Goal: Task Accomplishment & Management: Manage account settings

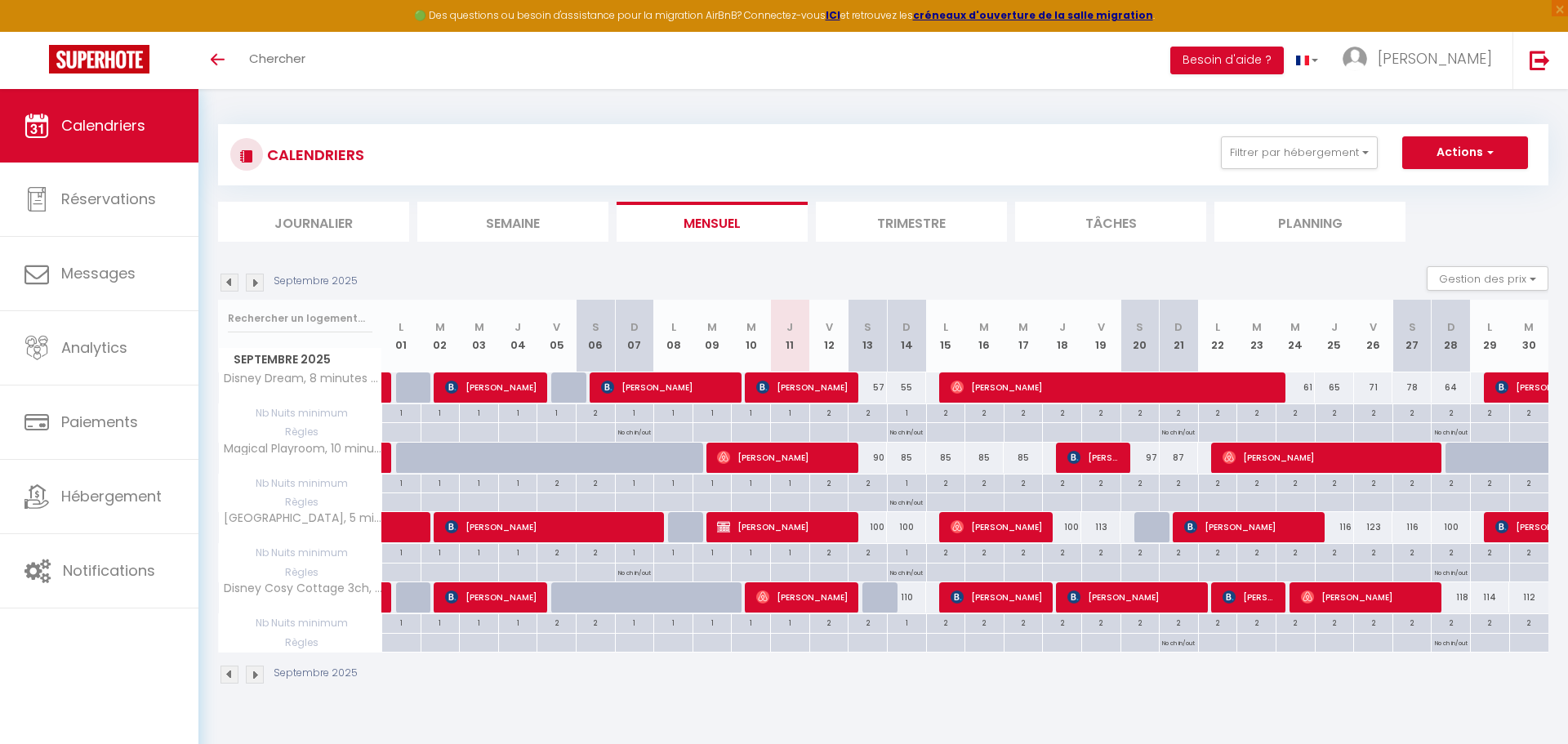
select select
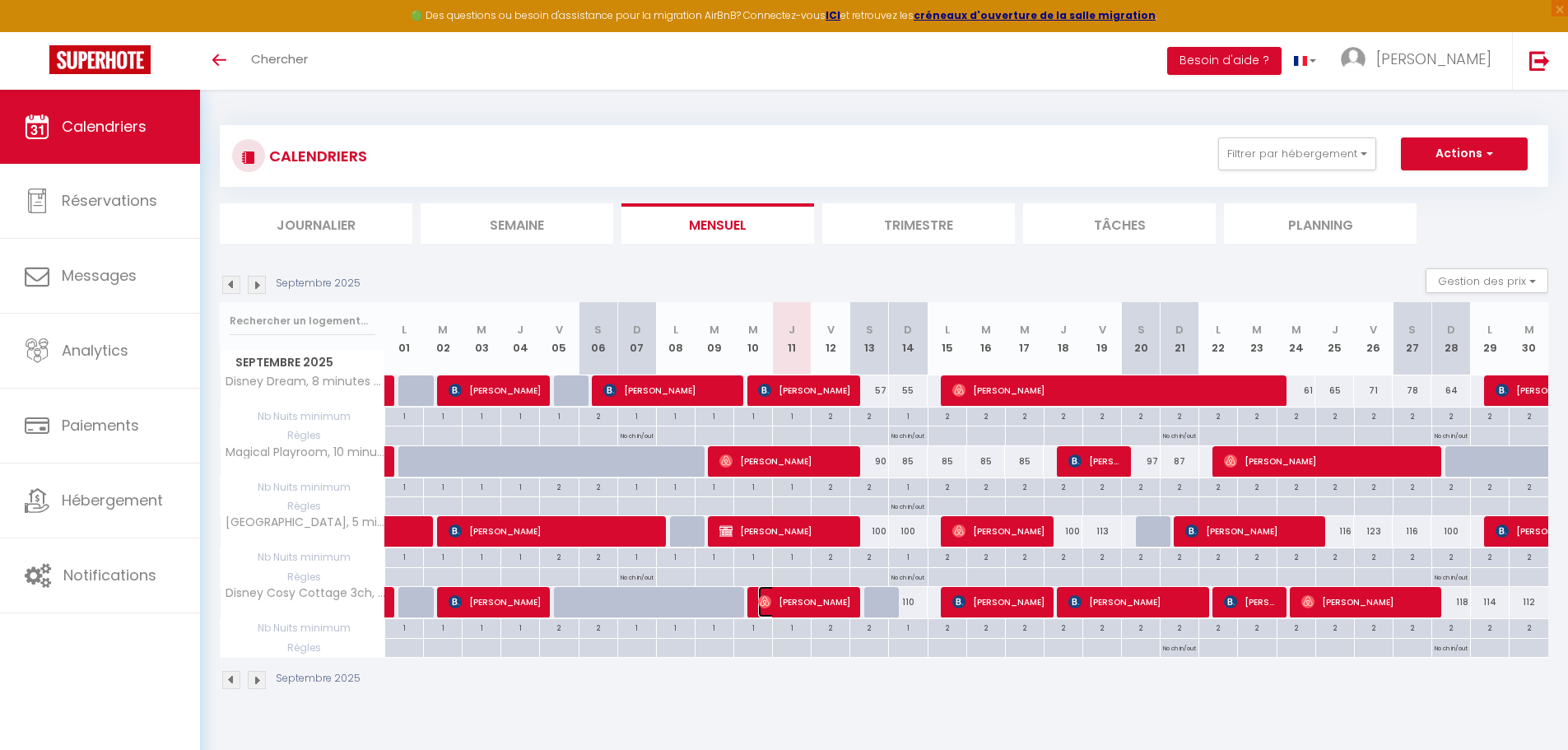
click at [795, 600] on span "[PERSON_NAME]" at bounding box center [804, 601] width 92 height 31
select select "OK"
select select "0"
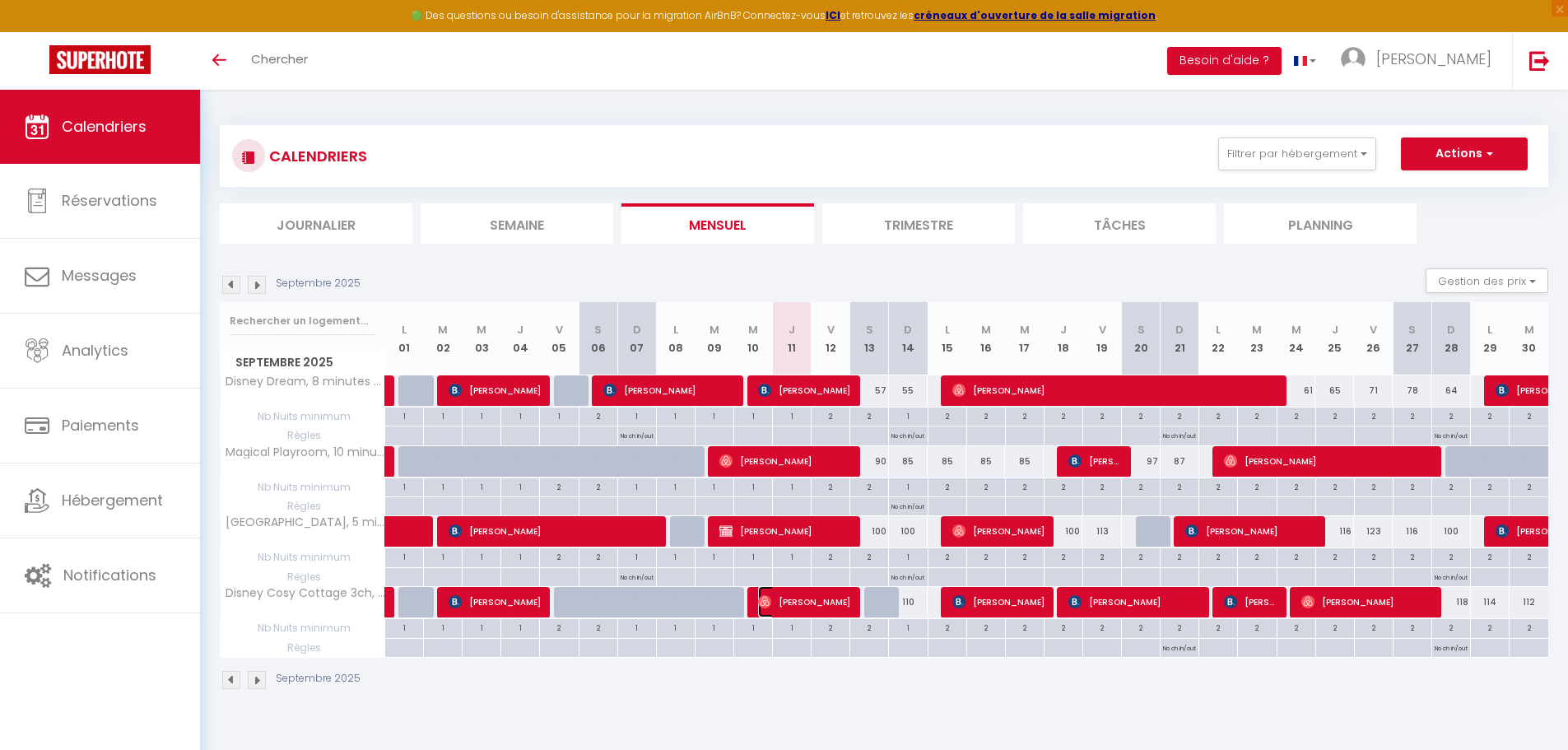
select select "1"
select select
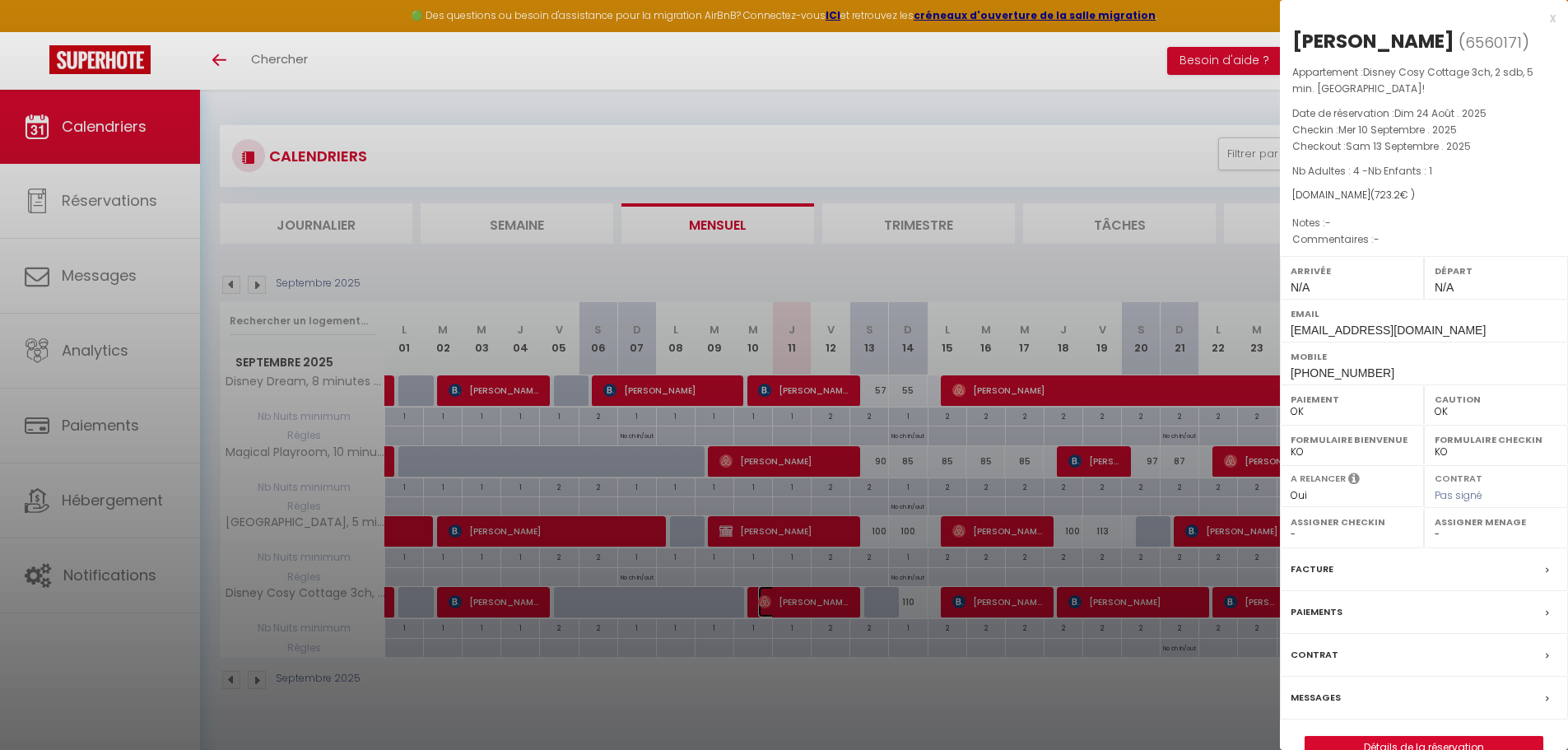
scroll to position [89, 0]
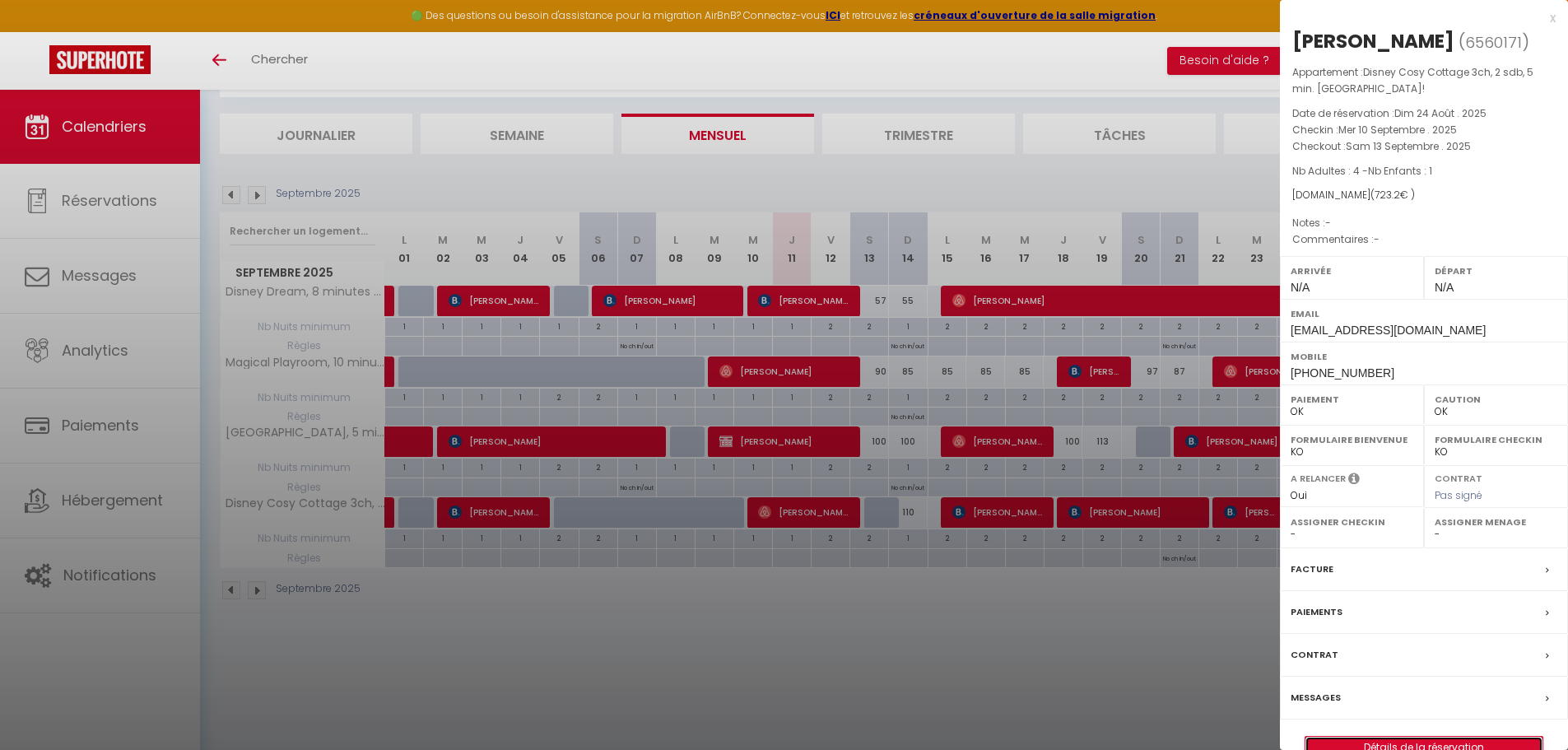
click at [1401, 738] on link "Détails de la réservation" at bounding box center [1424, 747] width 237 height 21
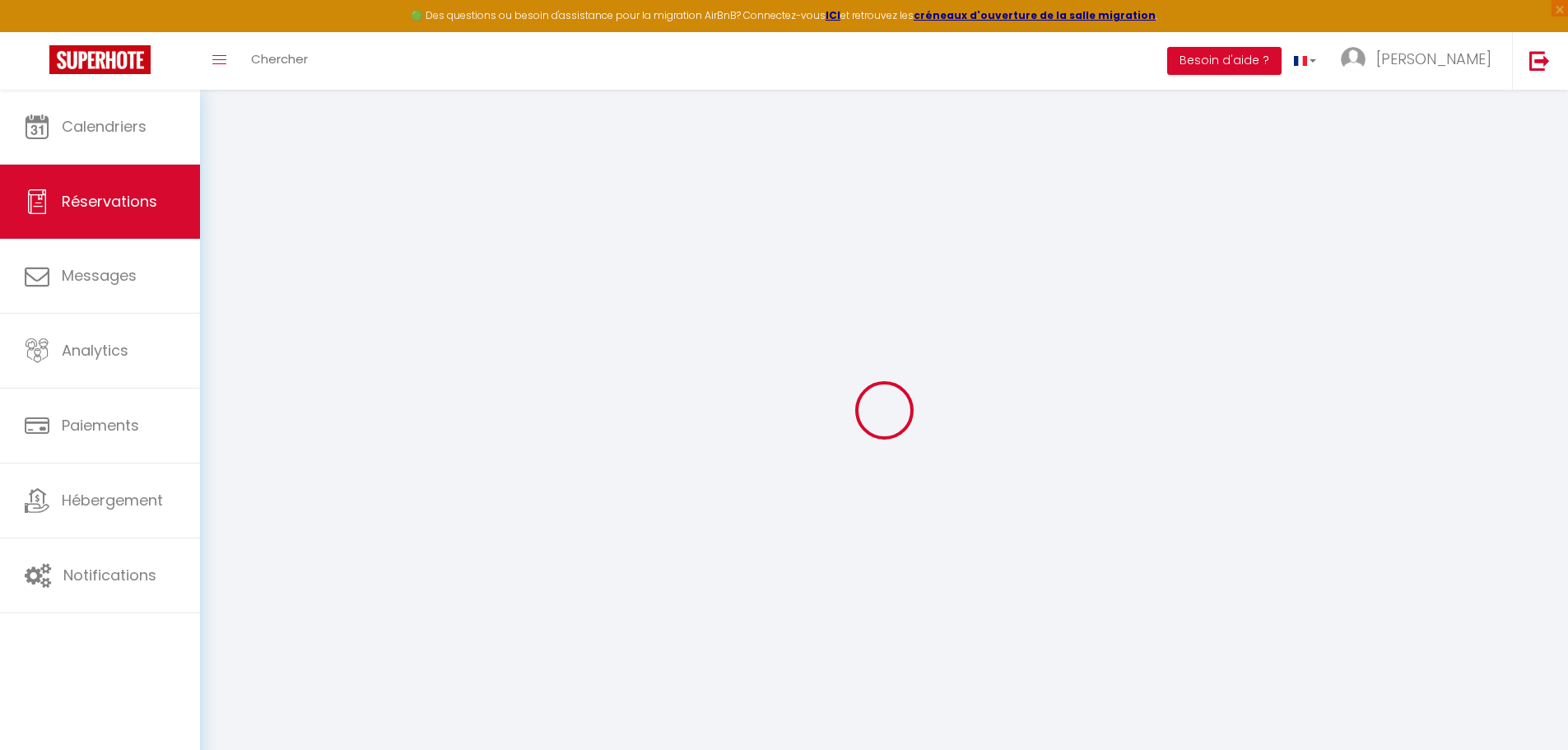
type input "[PERSON_NAME]"
type input "Sham"
type input "[EMAIL_ADDRESS][DOMAIN_NAME]"
type input "[PHONE_NUMBER]"
select select
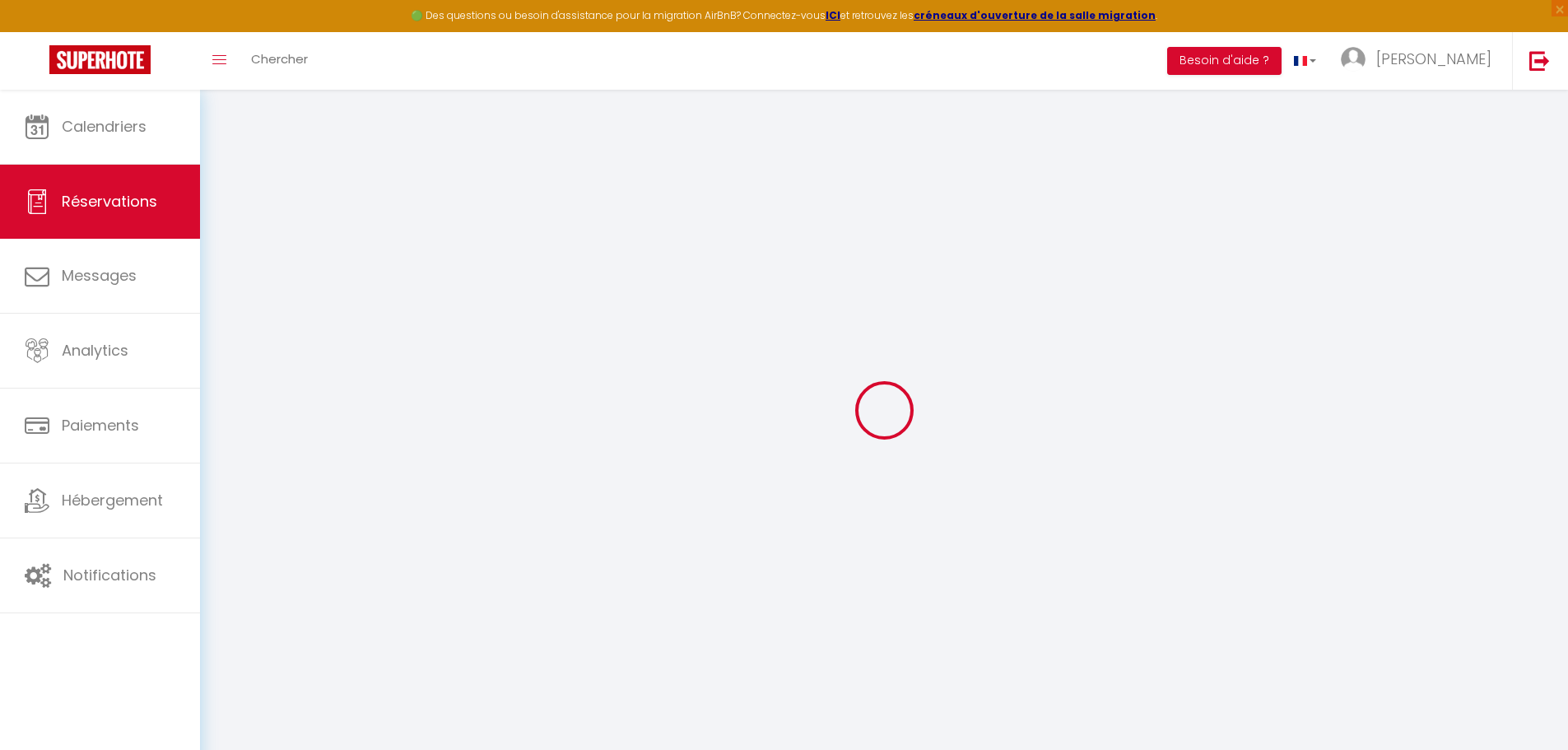
type input "124.56"
select select "37614"
select select "1"
select select
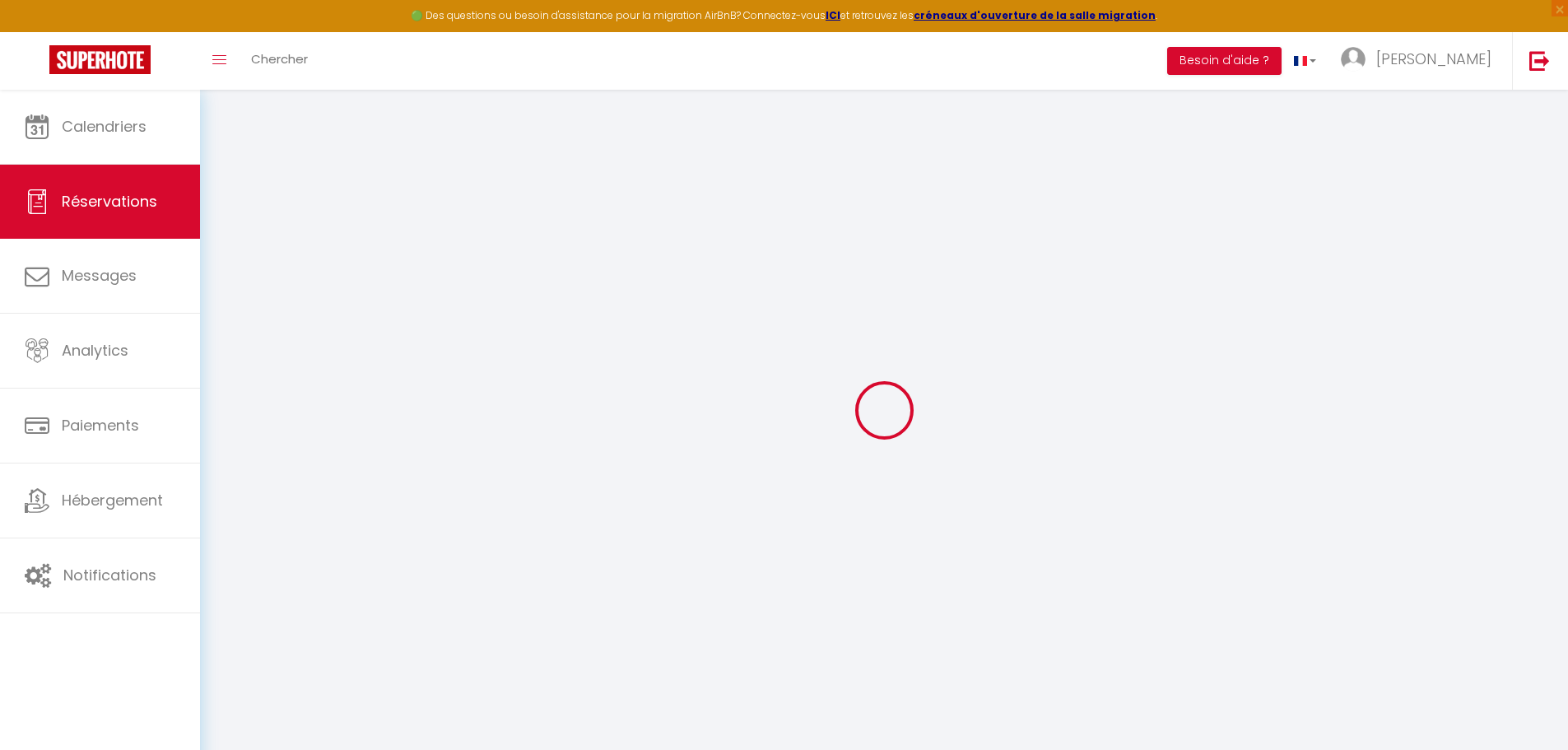
type input "4"
type input "1"
select select "12"
select select
type input "562"
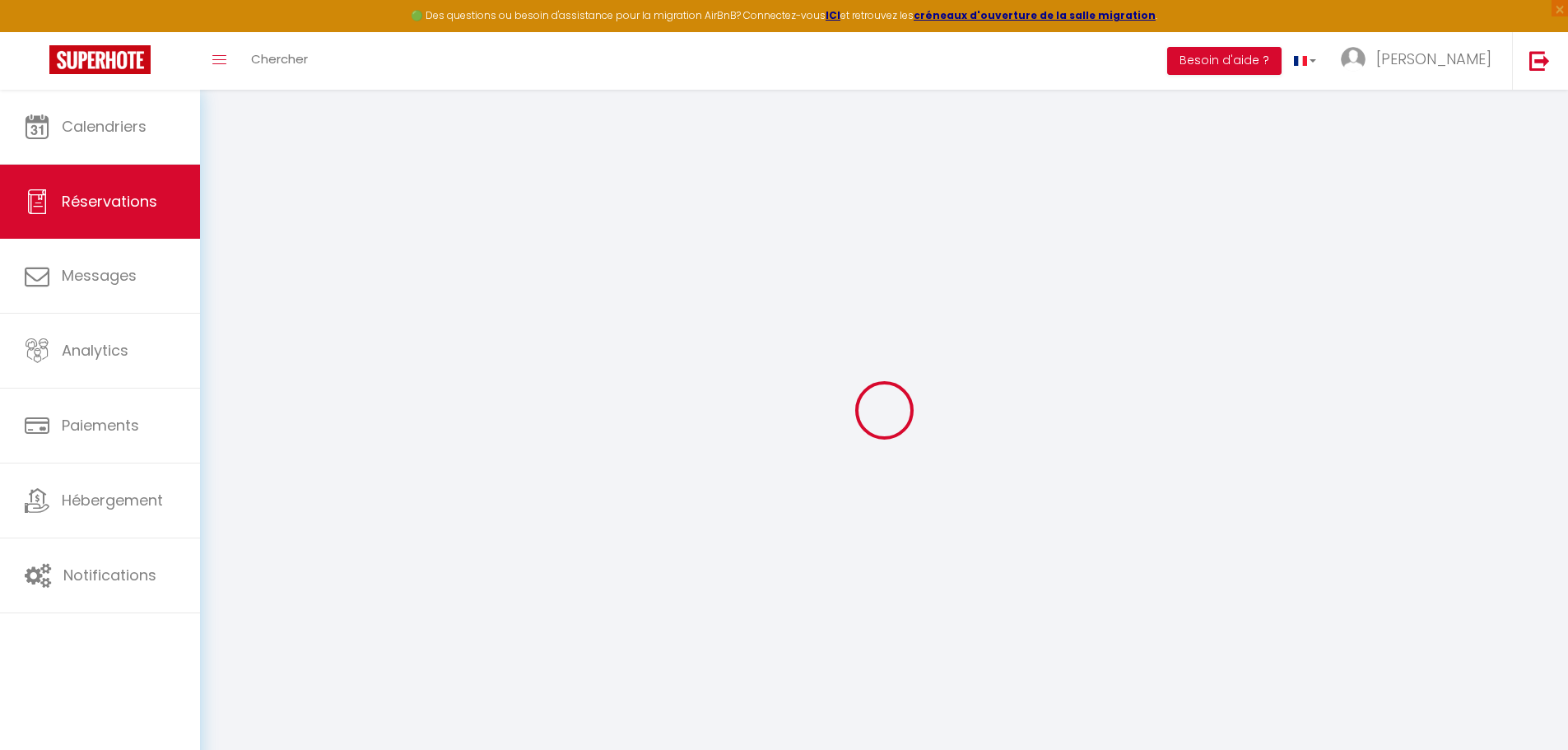
checkbox input "false"
type input "0"
select select "1"
type input "0"
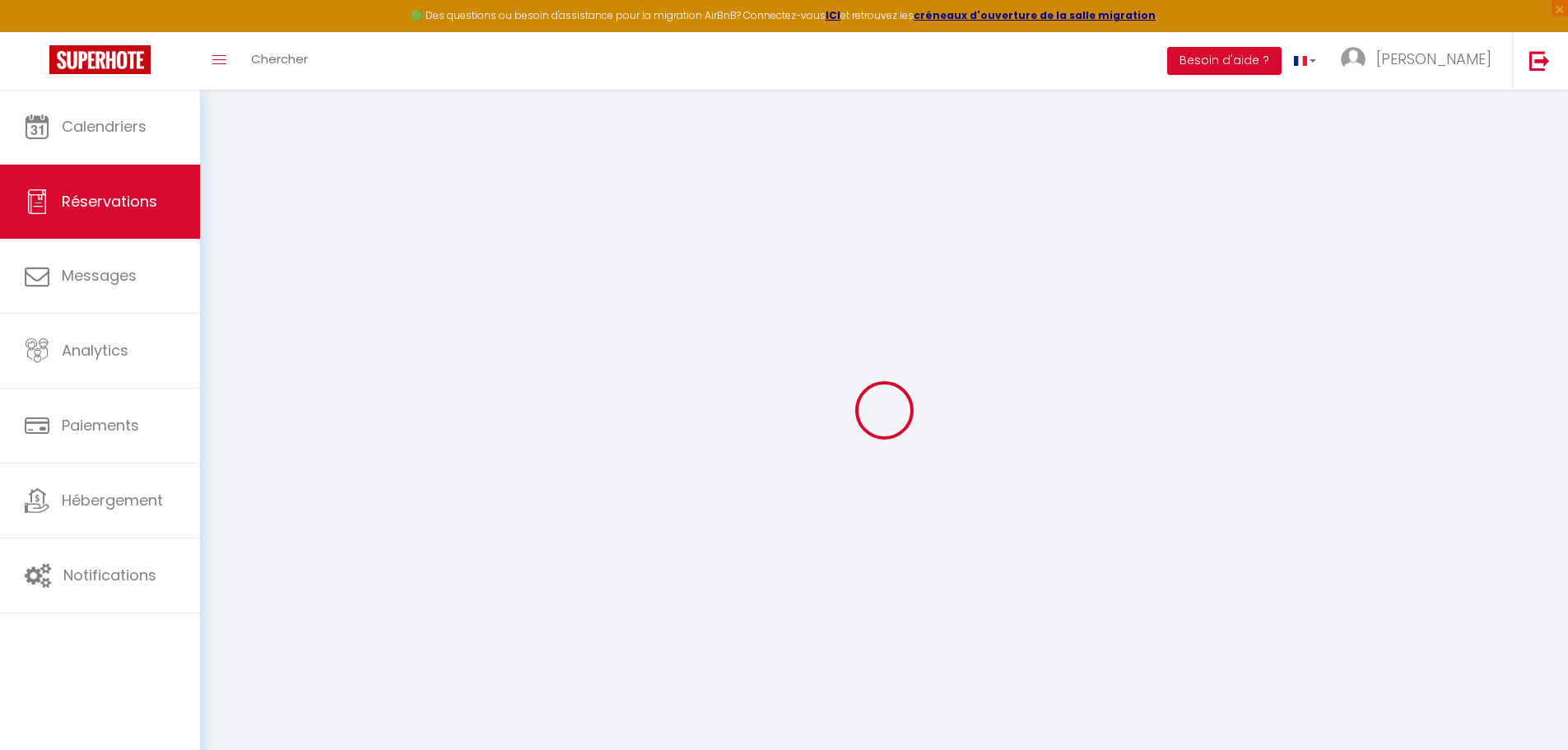
type input "0"
select select
select select "15"
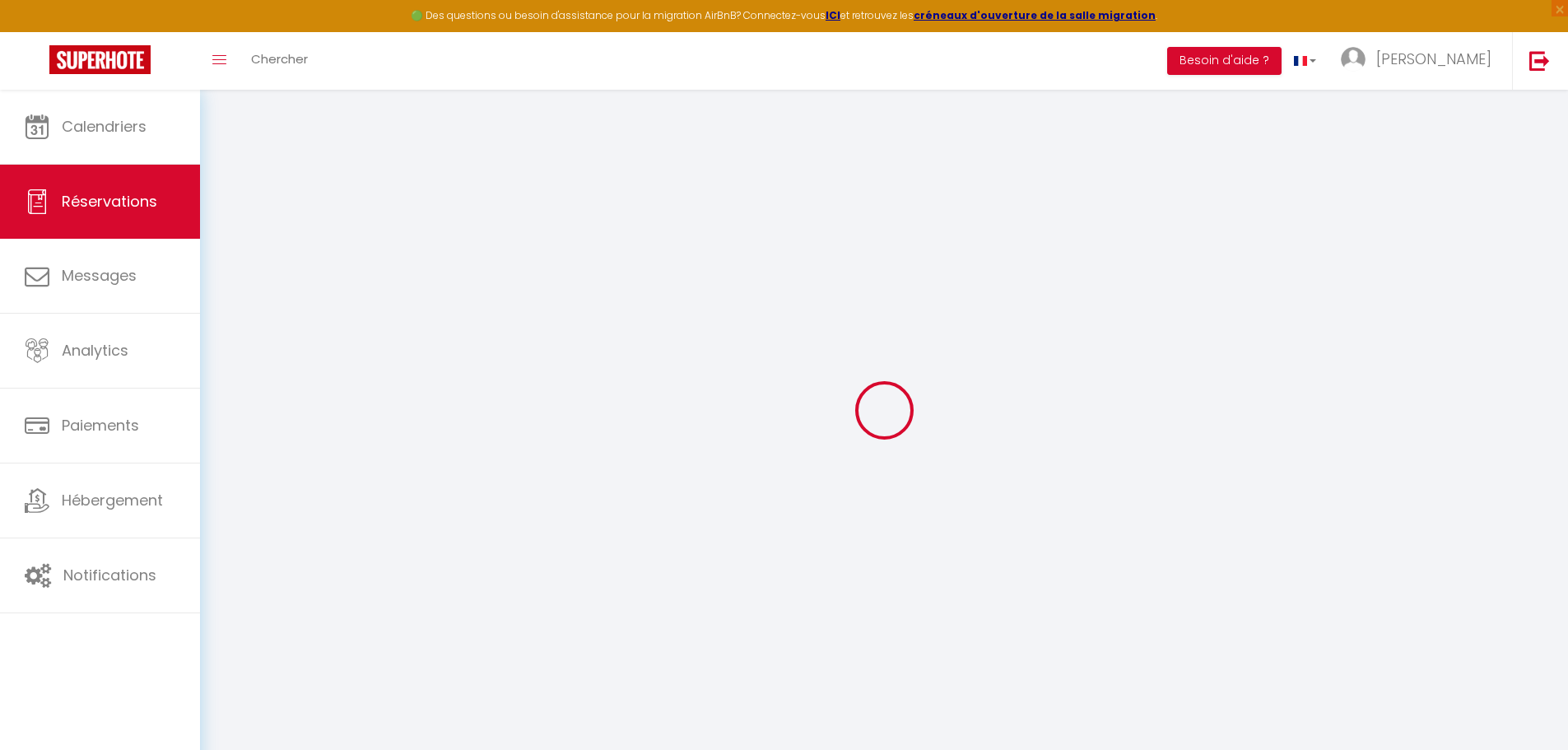
checkbox input "false"
select select
checkbox input "false"
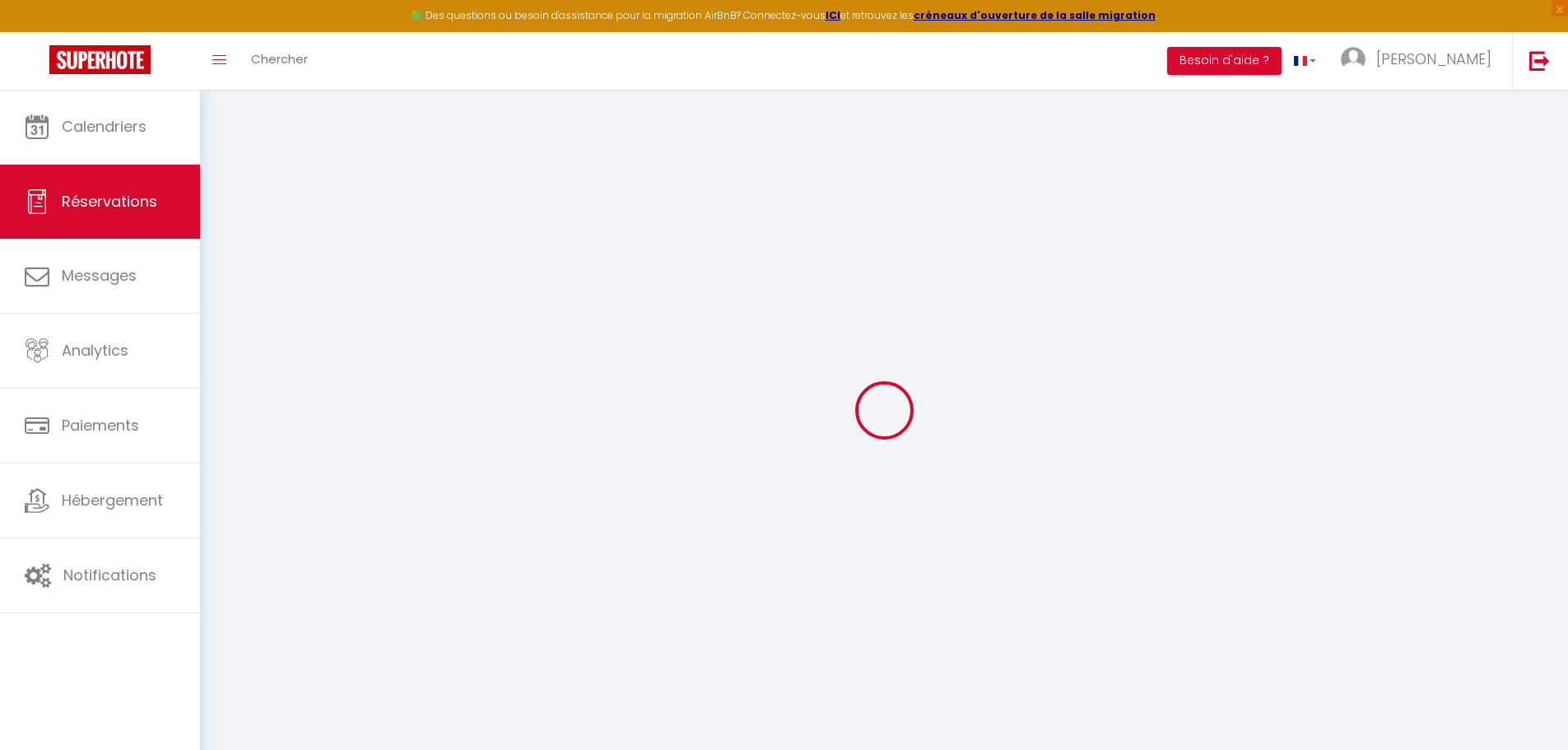
select select
checkbox input "false"
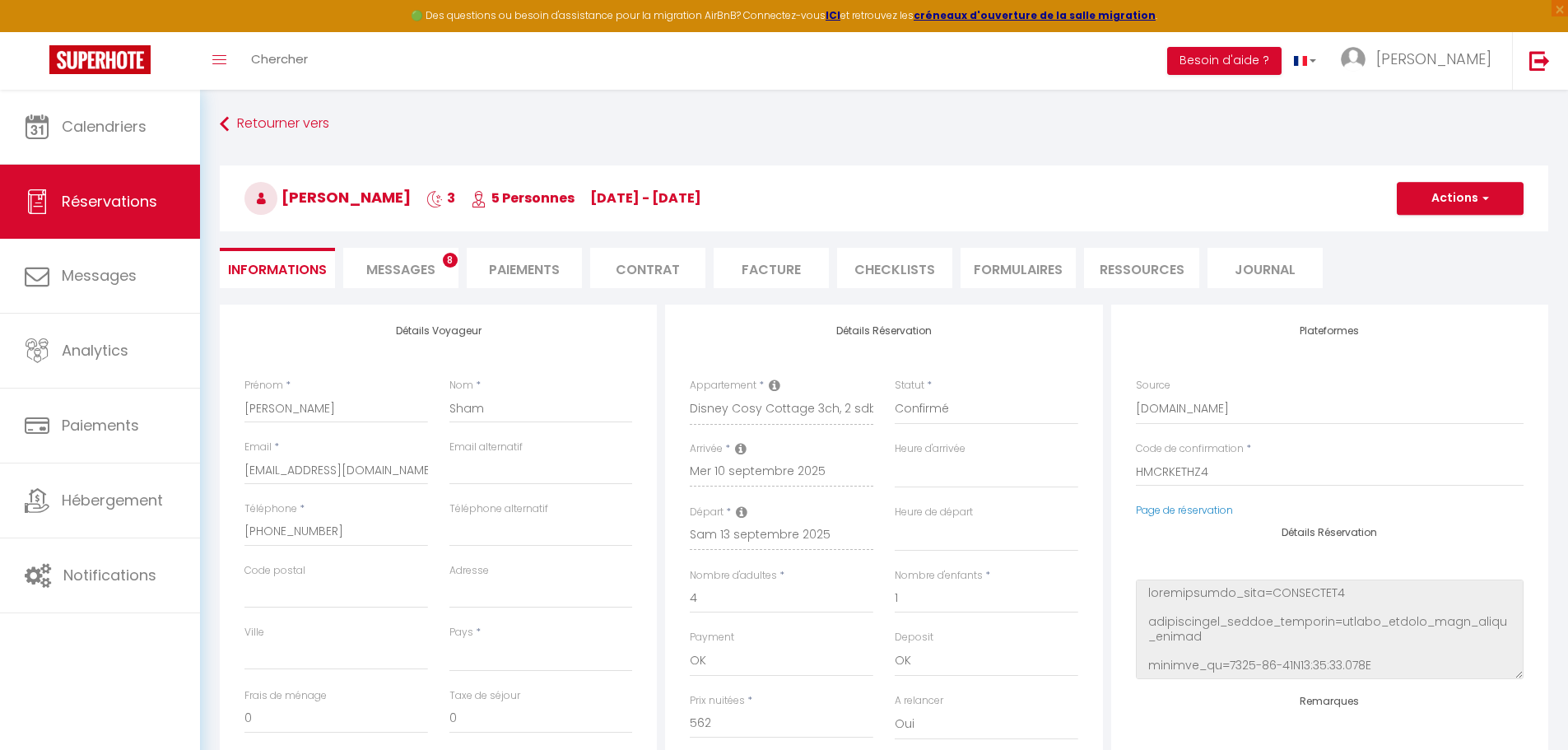
select select
type input "130"
type input "31.2"
select select
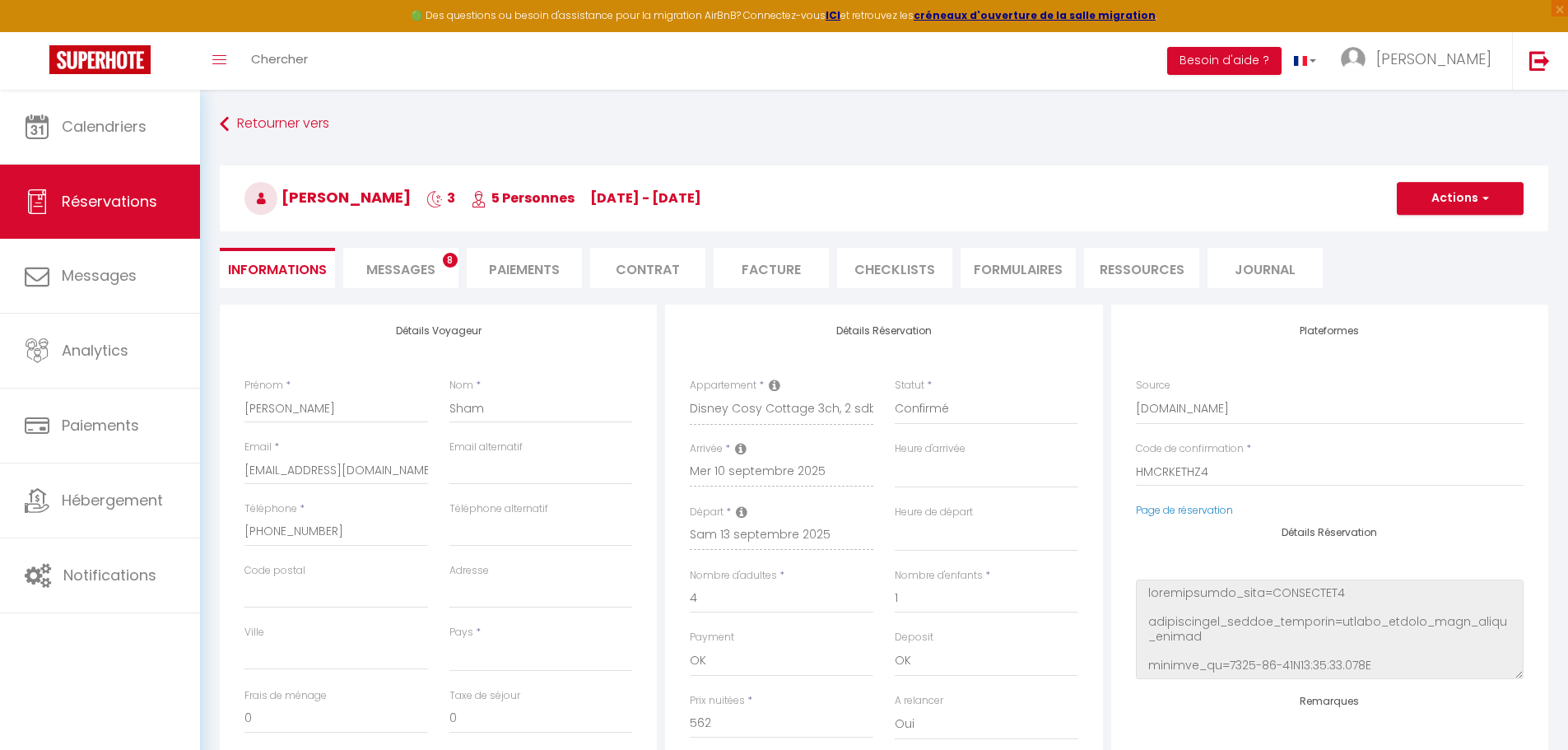
checkbox input "false"
select select
checkbox input "false"
select select
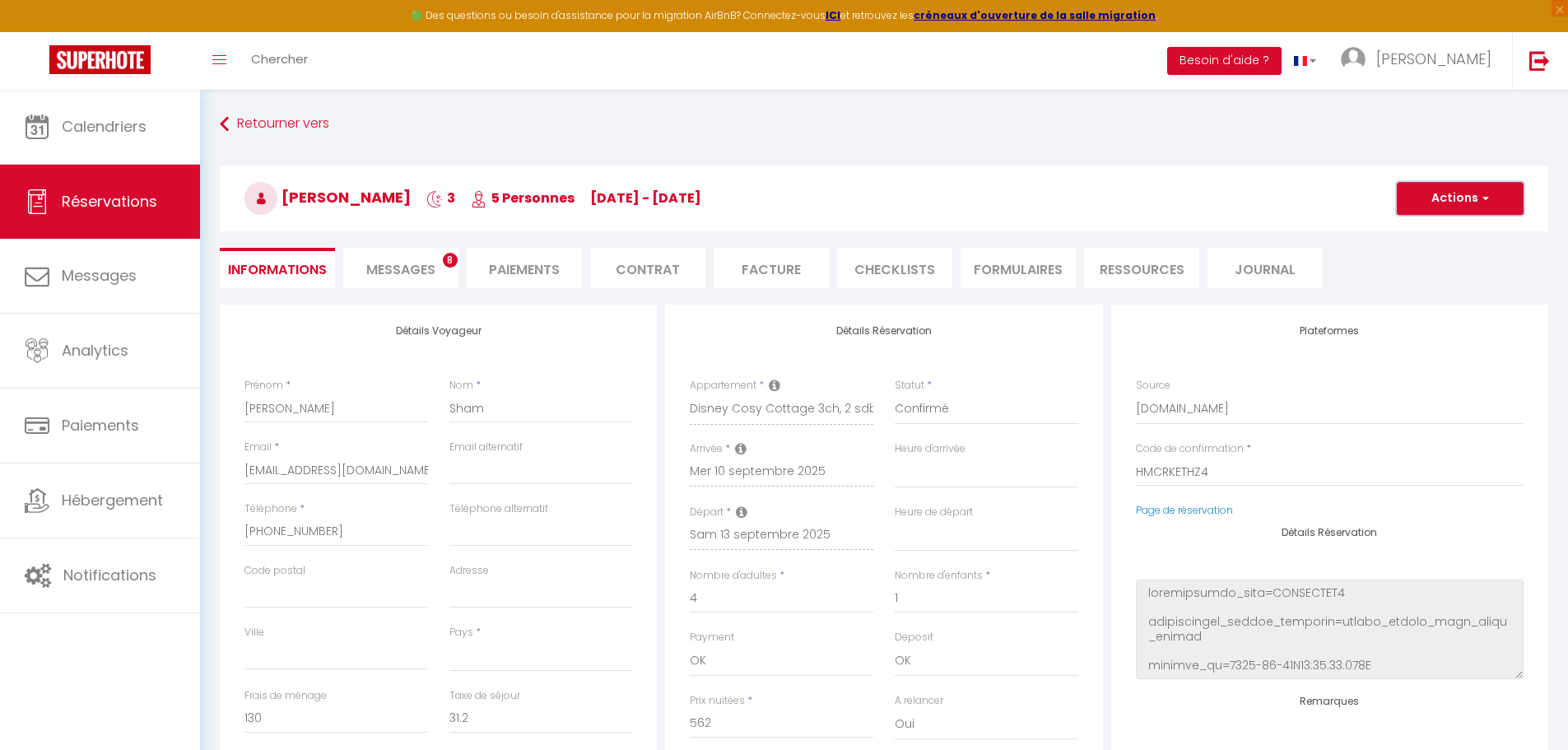
click at [1436, 198] on button "Actions" at bounding box center [1460, 198] width 127 height 33
click at [738, 509] on icon at bounding box center [742, 511] width 12 height 13
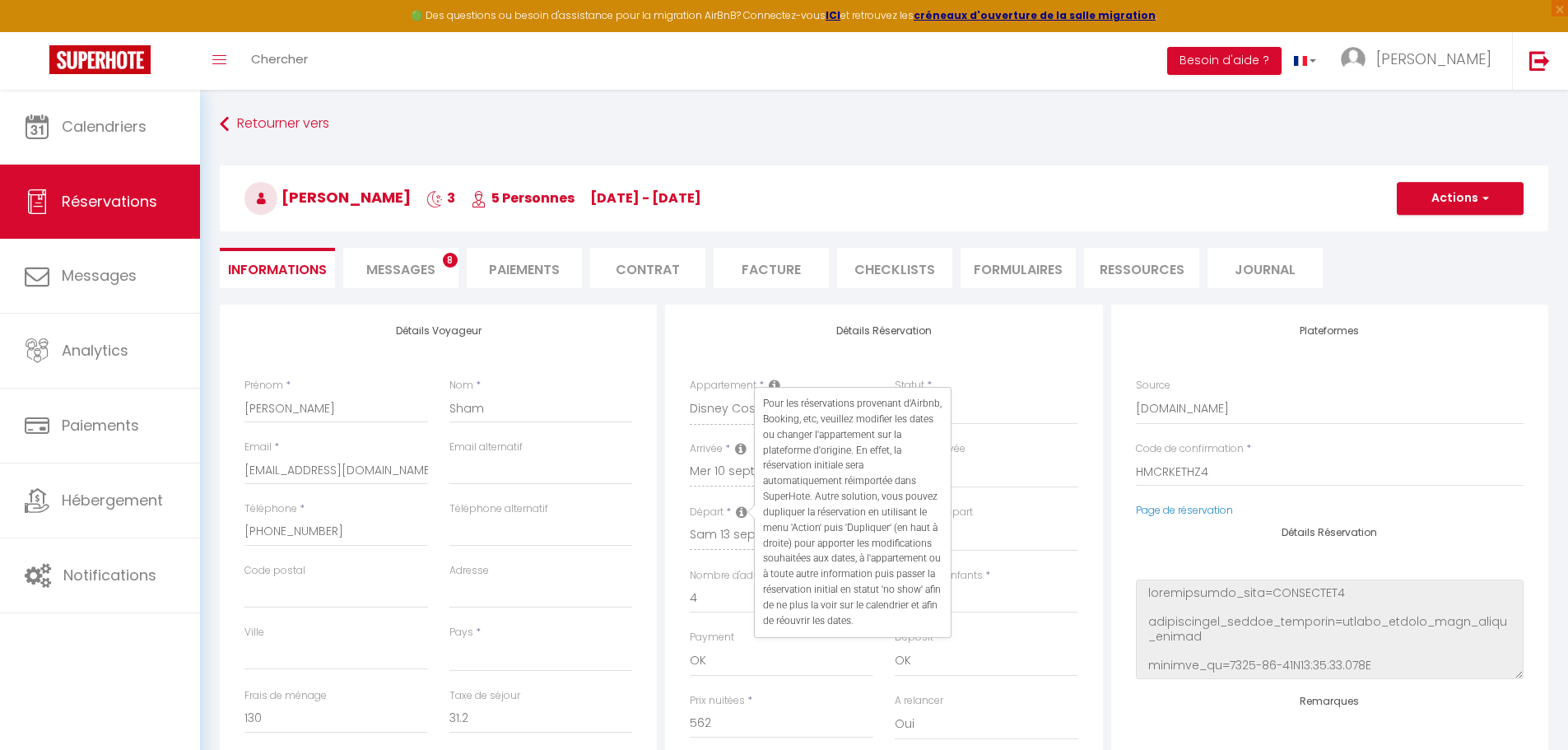
click at [405, 264] on span "Messages" at bounding box center [401, 270] width 69 height 19
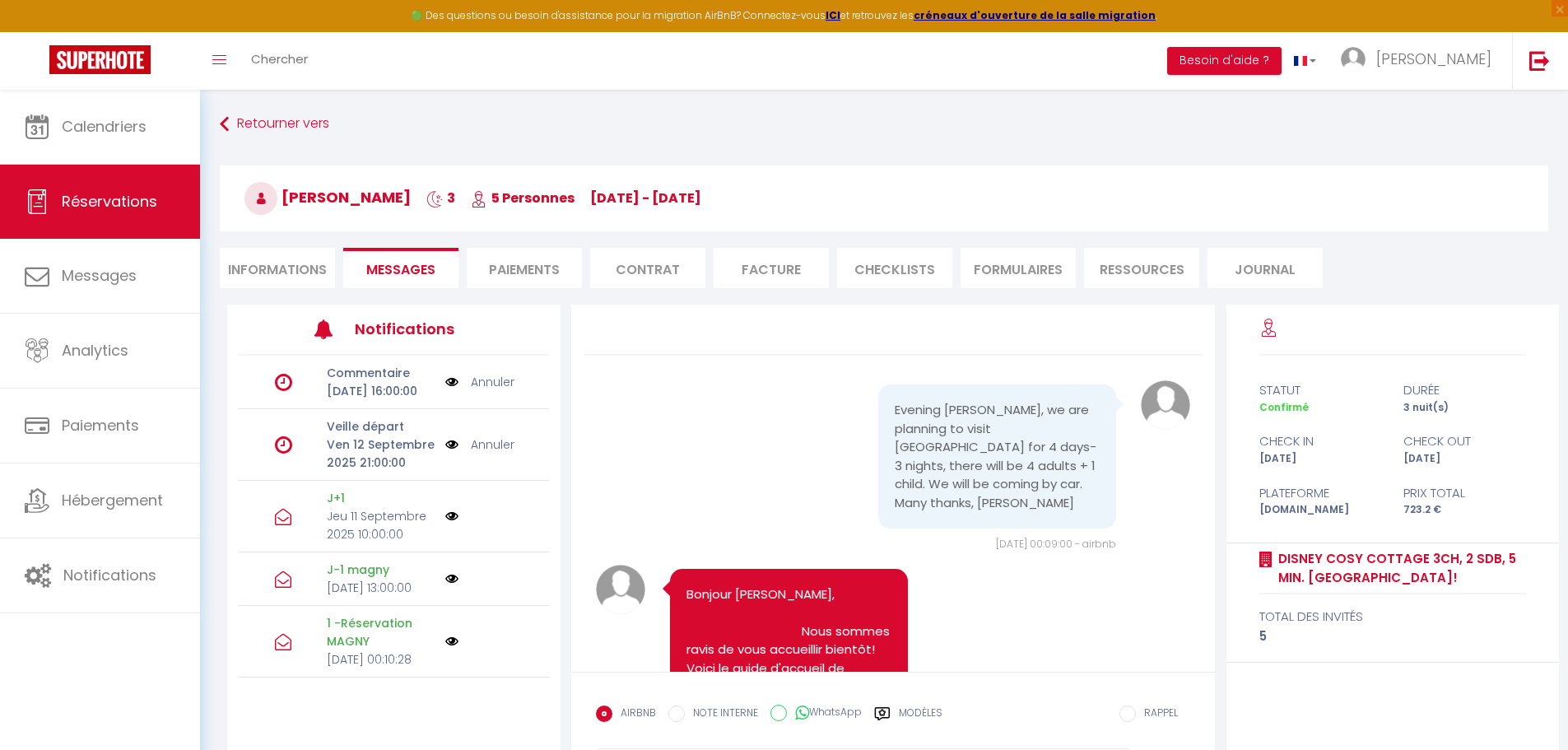
click at [338, 471] on p "Ven 12 Septembre 2025 21:00:00" at bounding box center [380, 453] width 108 height 37
click at [486, 453] on link "Annuler" at bounding box center [493, 444] width 43 height 18
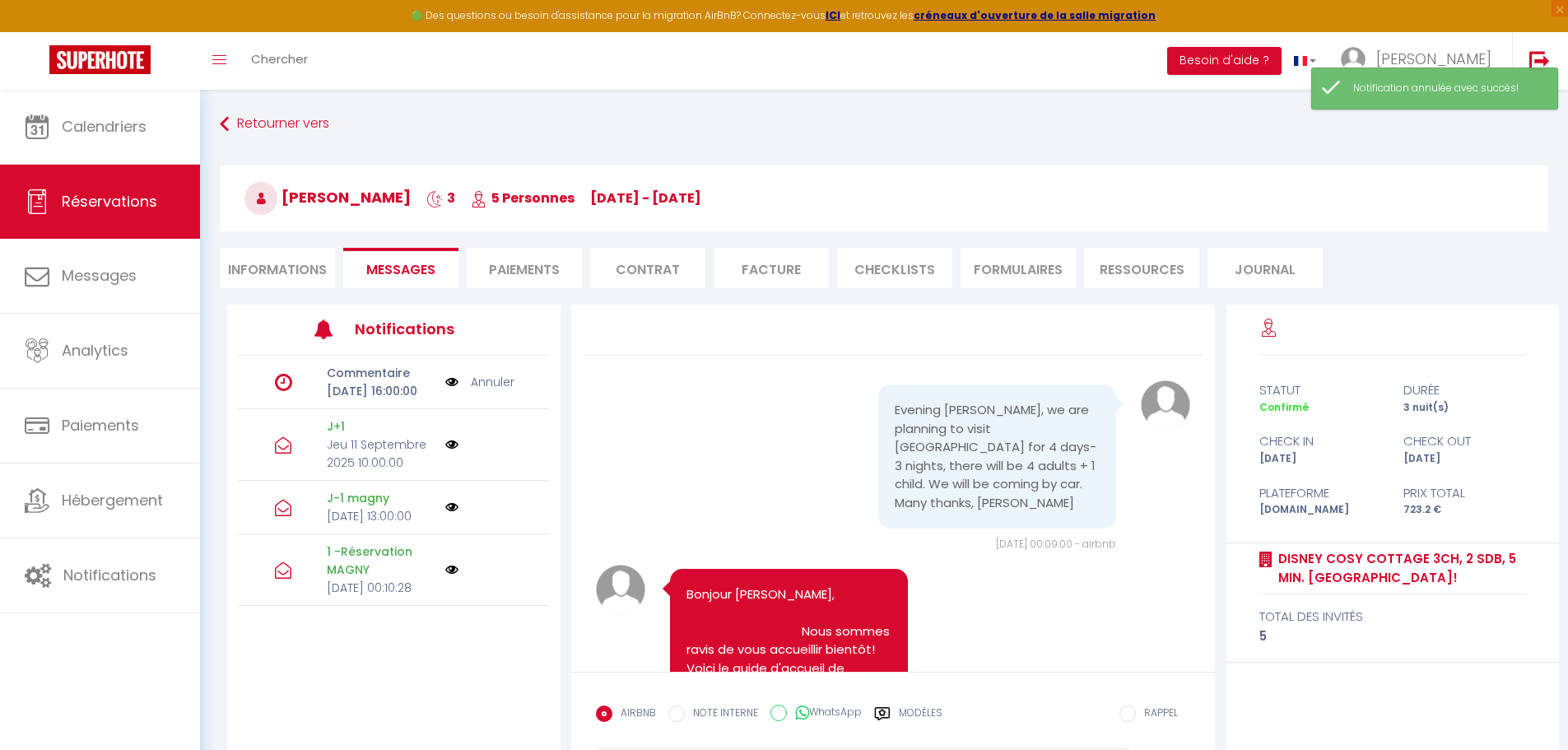
click at [491, 391] on link "Annuler" at bounding box center [493, 381] width 43 height 18
